Goal: Task Accomplishment & Management: Use online tool/utility

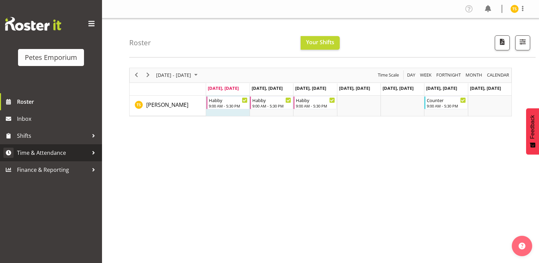
click at [55, 150] on span "Time & Attendance" at bounding box center [52, 153] width 71 height 10
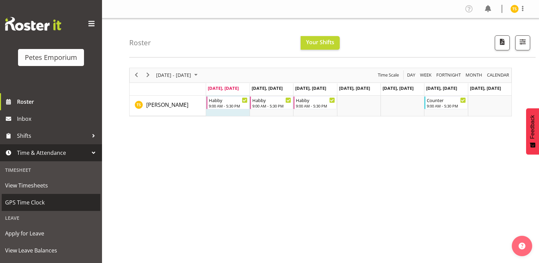
click at [28, 203] on span "GPS Time Clock" at bounding box center [51, 202] width 92 height 10
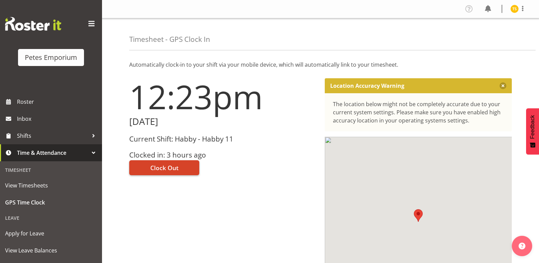
click at [151, 162] on button "Clock Out" at bounding box center [164, 167] width 70 height 15
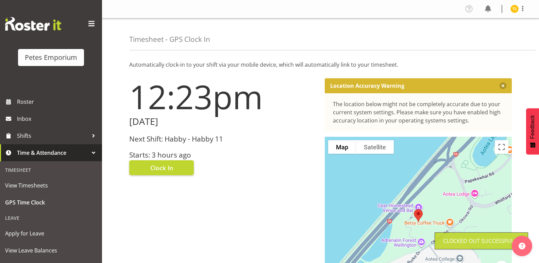
click at [511, 10] on img at bounding box center [514, 9] width 8 height 8
click at [486, 38] on link "Log Out" at bounding box center [493, 36] width 65 height 12
